Goal: Find specific page/section: Find specific page/section

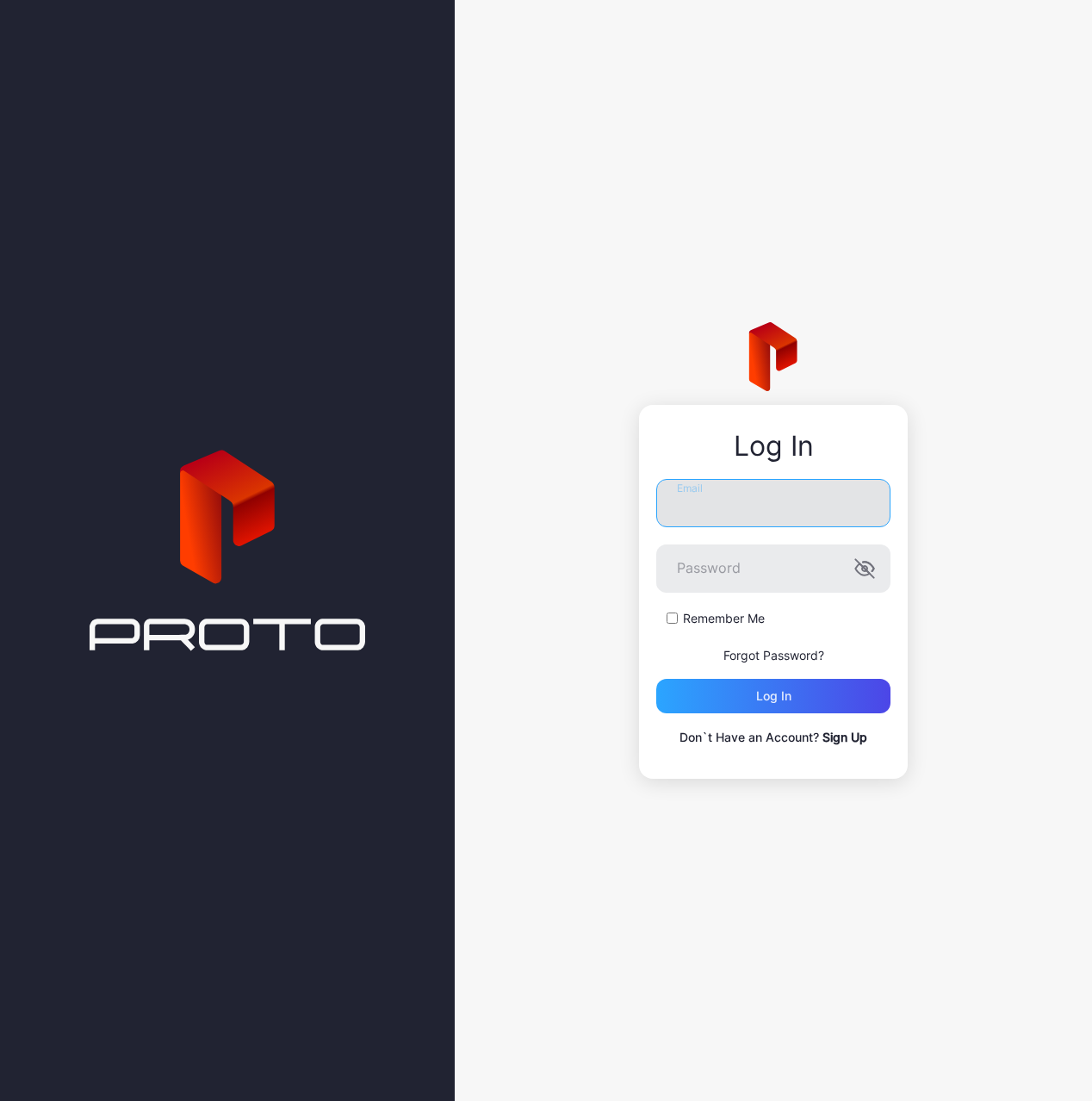
click at [741, 508] on input "Email" at bounding box center [773, 503] width 234 height 49
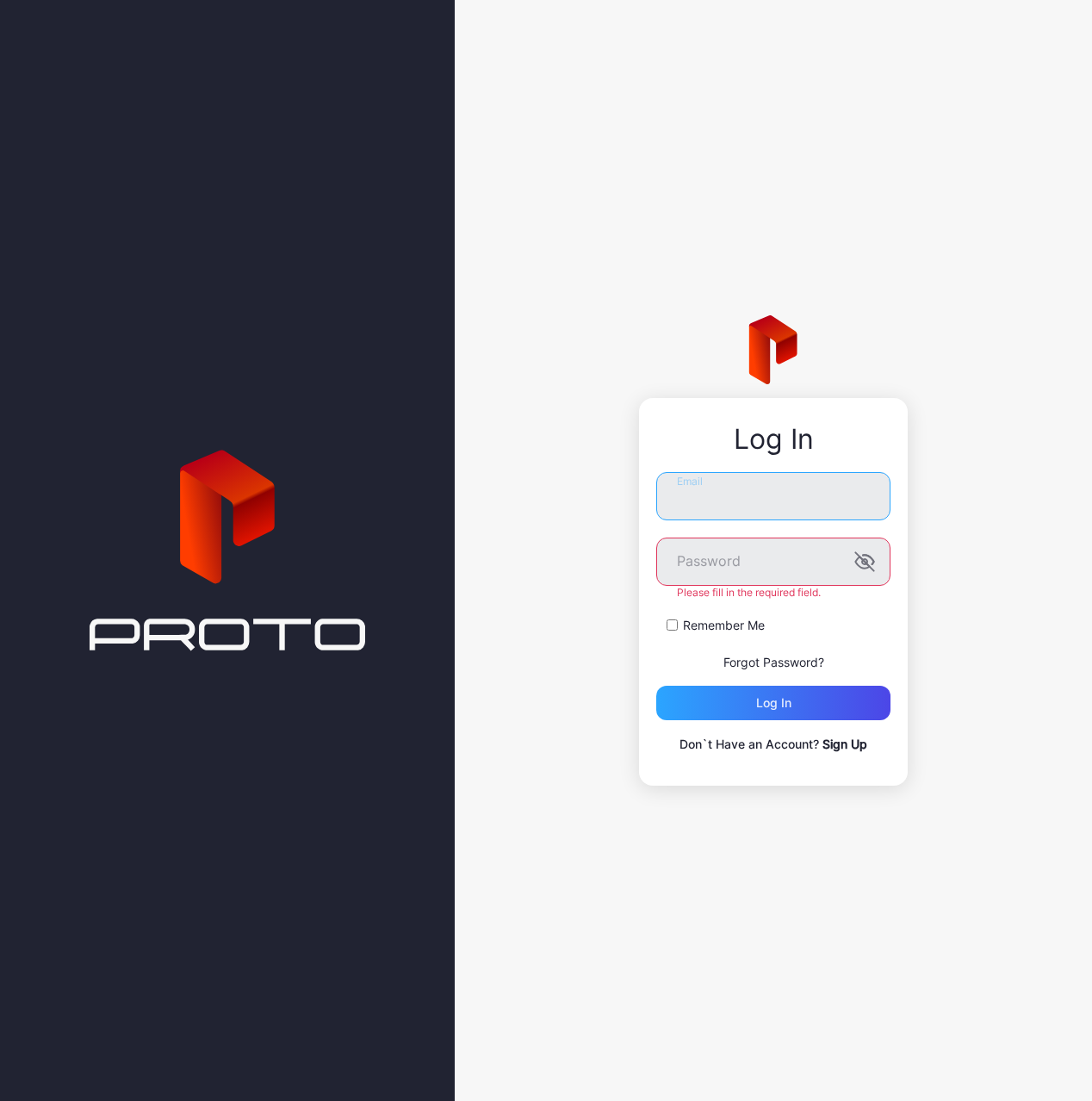
type input "**********"
click at [657, 686] on button "Log in" at bounding box center [773, 703] width 234 height 34
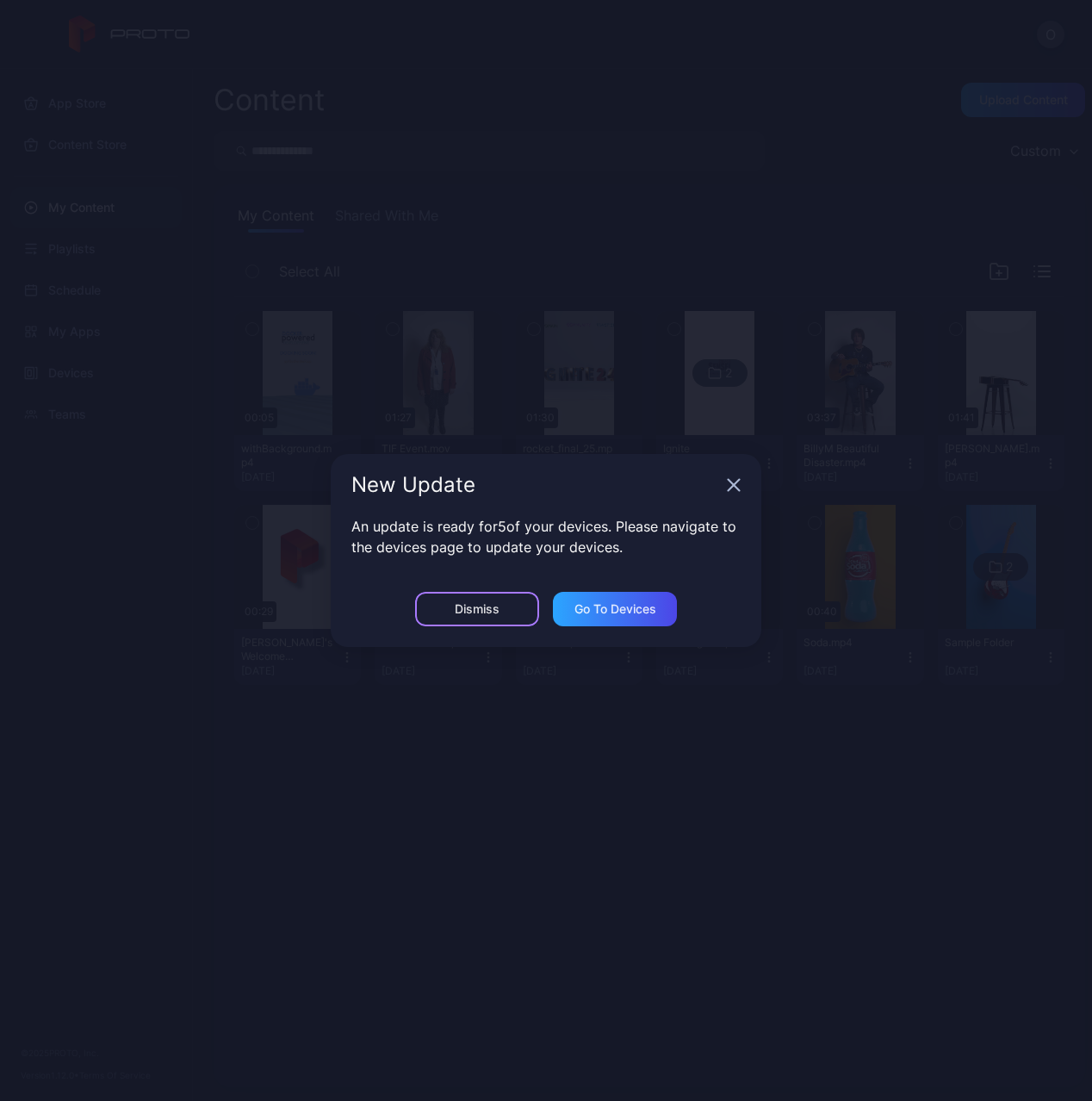
click at [495, 612] on div "Dismiss" at bounding box center [477, 609] width 45 height 13
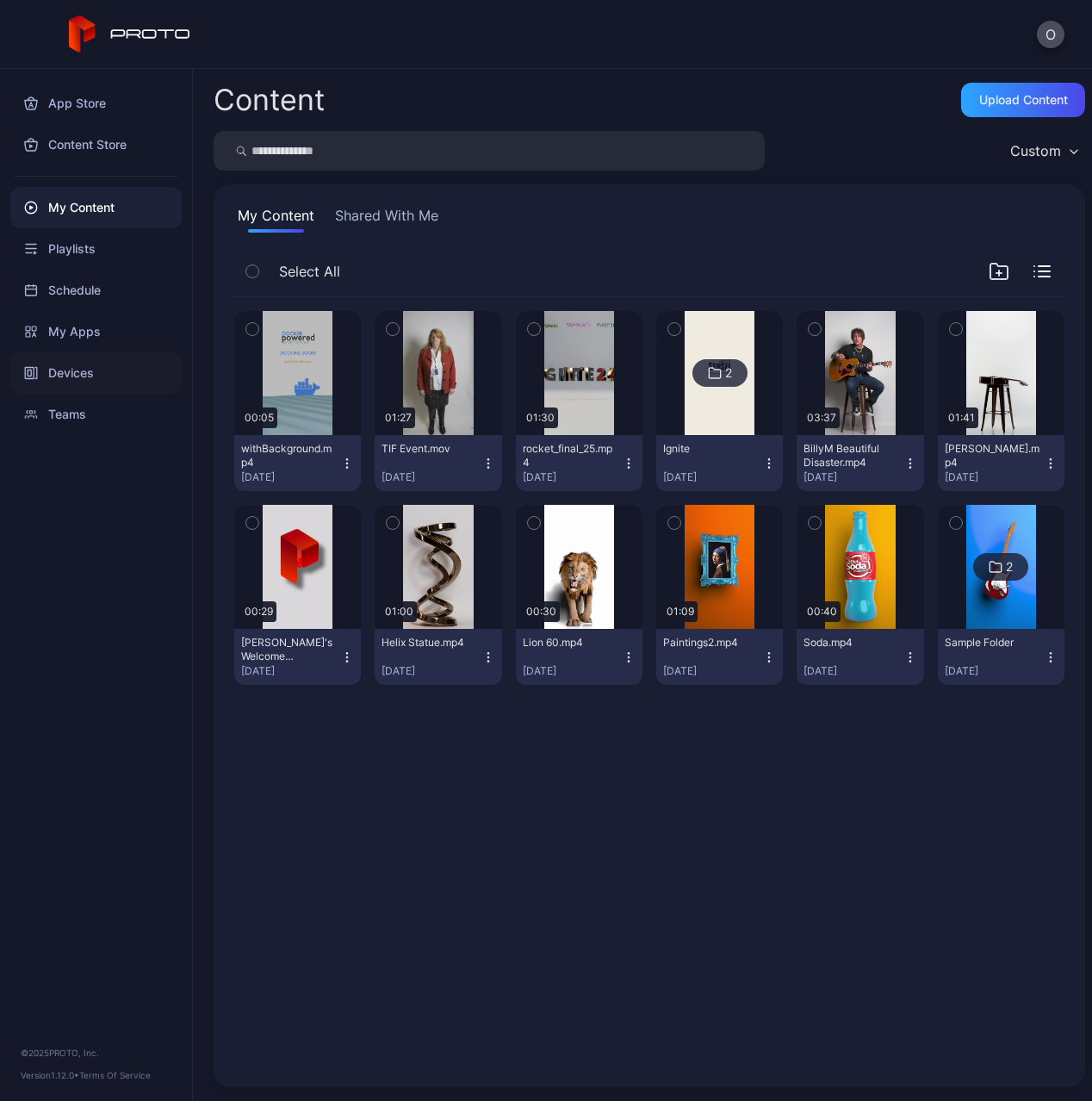
click at [75, 369] on div "Devices" at bounding box center [96, 372] width 172 height 41
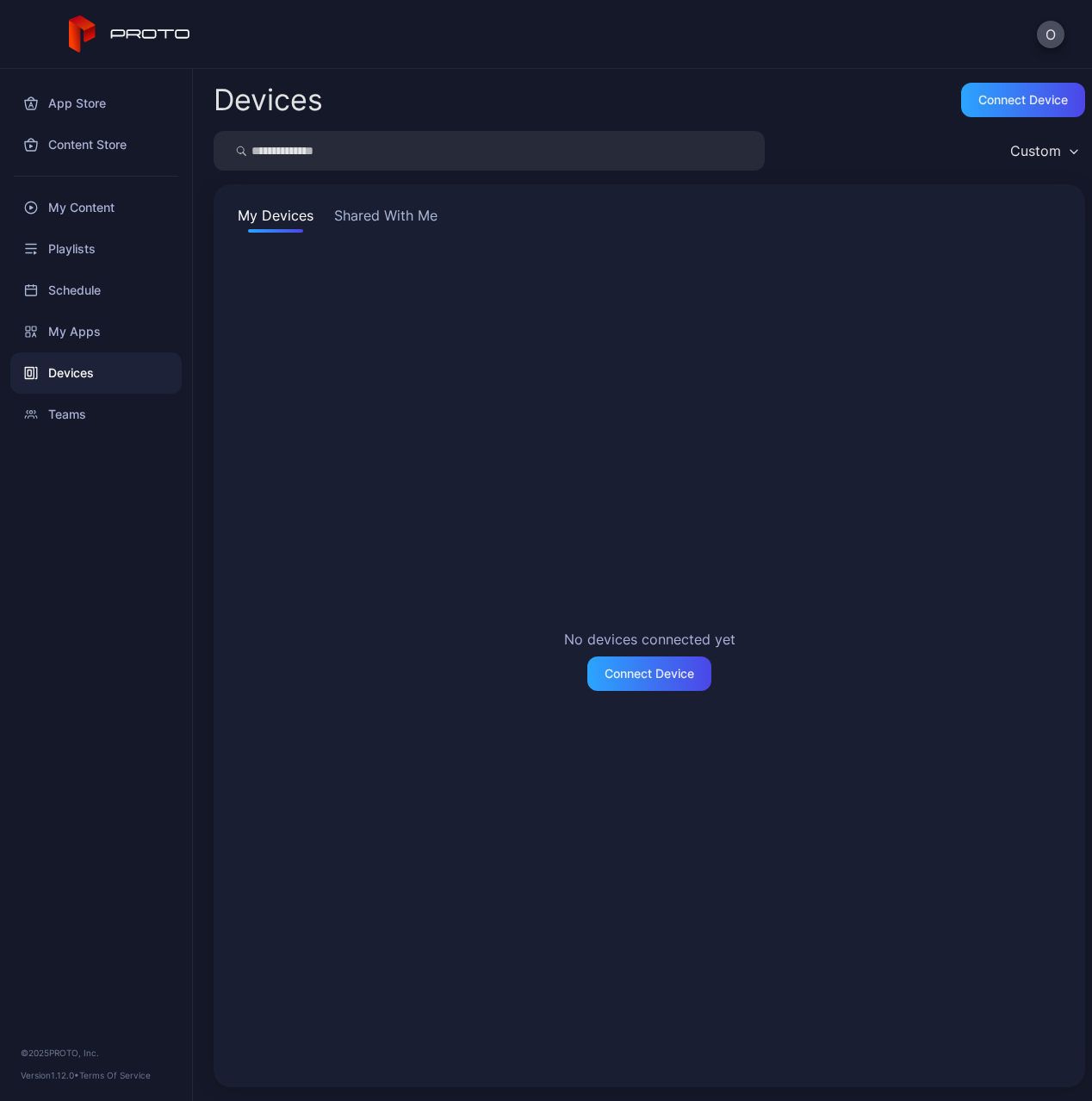
click at [375, 217] on button "Shared With Me" at bounding box center [387, 219] width 111 height 28
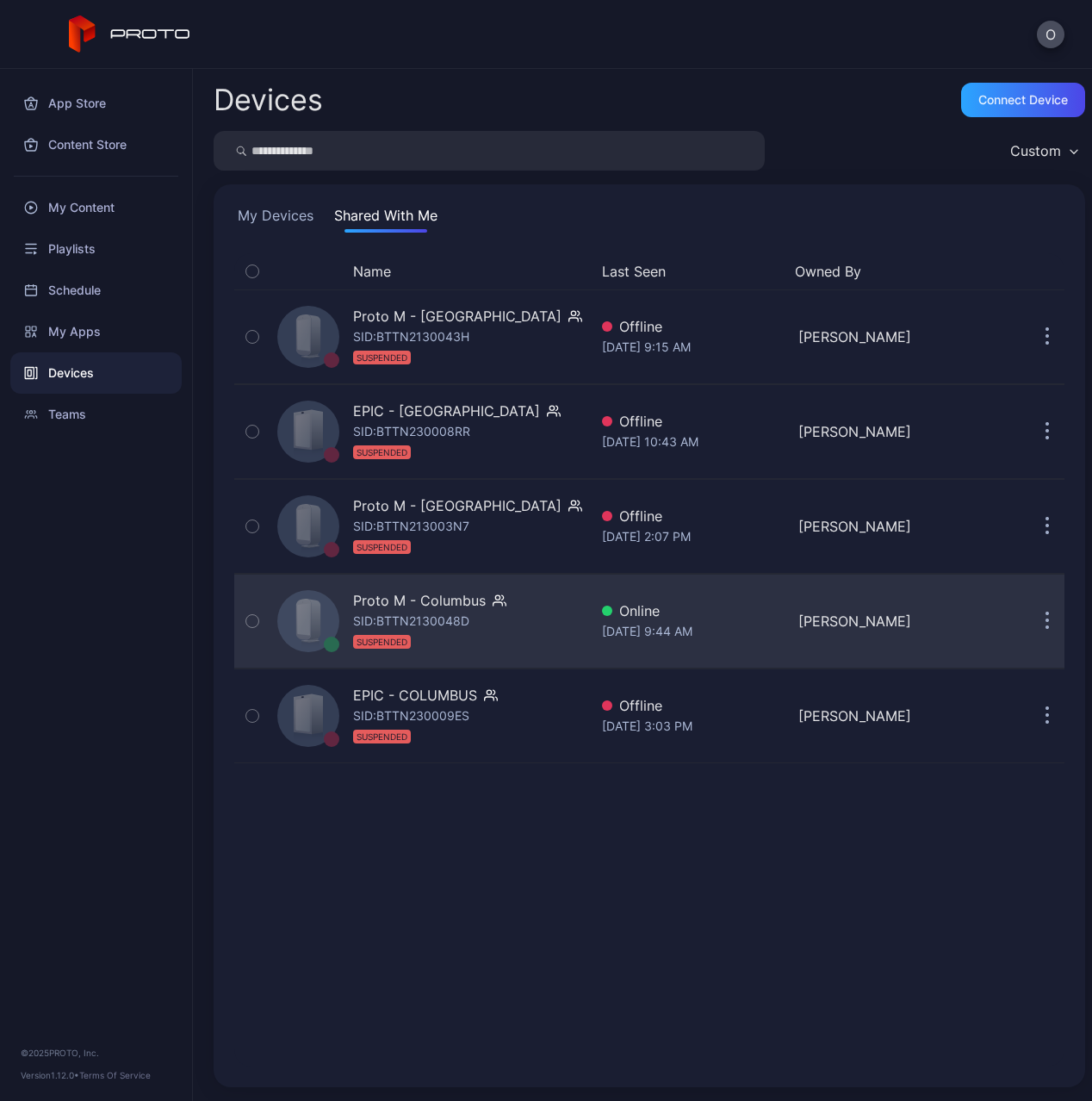
click at [1030, 624] on button "button" at bounding box center [1047, 622] width 34 height 34
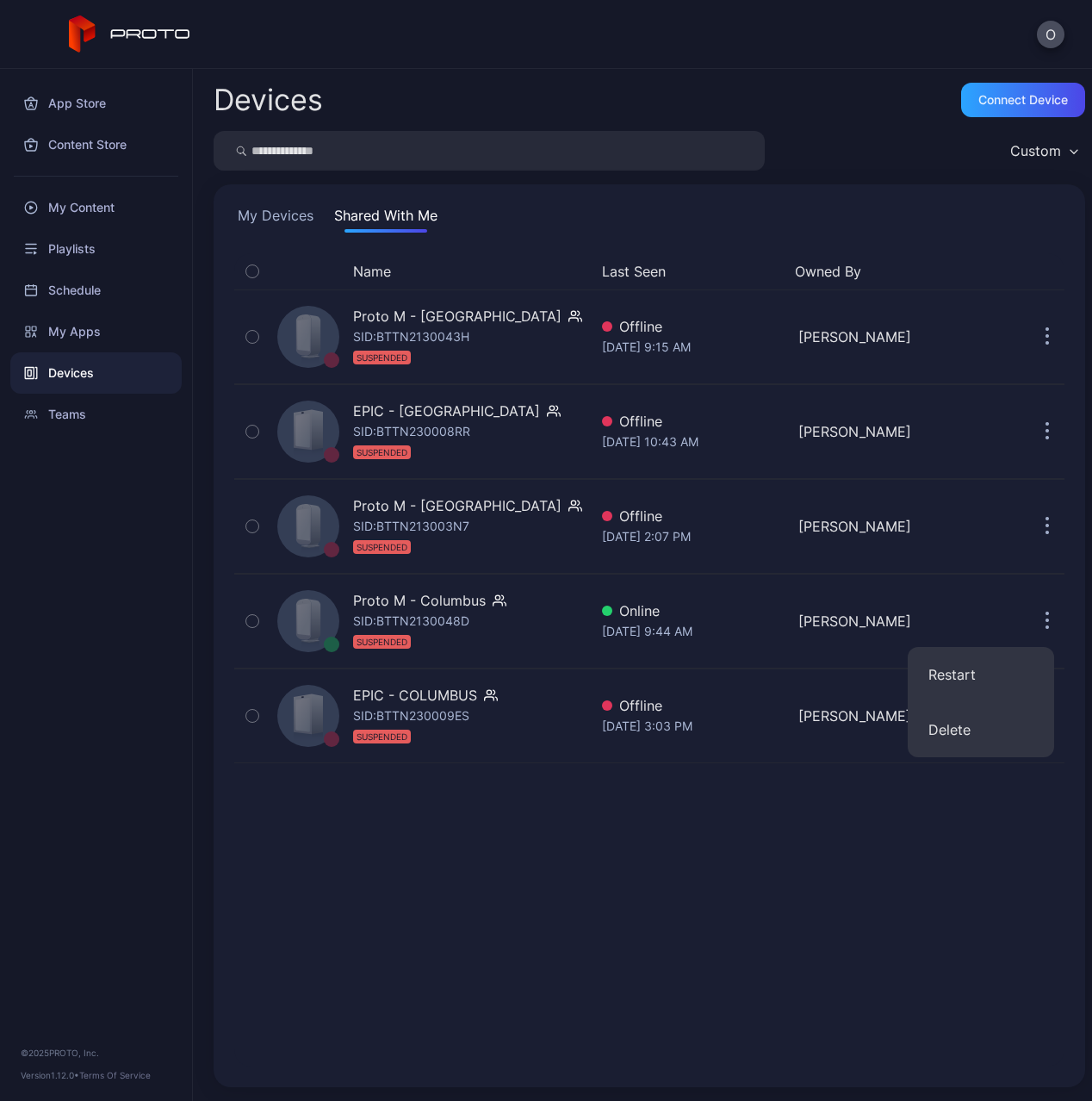
click at [895, 917] on div "Name Last Seen Owned By Proto M - [GEOGRAPHIC_DATA] SID: BTTN2130043H SUSPENDED…" at bounding box center [649, 660] width 830 height 814
